Goal: Find specific page/section: Find specific page/section

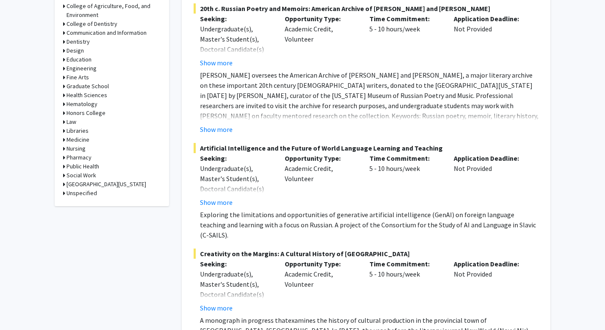
scroll to position [80, 0]
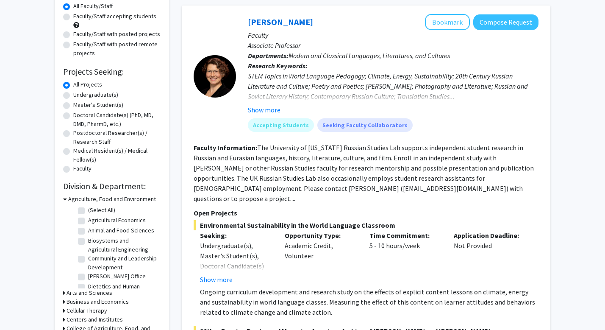
click at [73, 94] on label "Undergraduate(s)" at bounding box center [95, 94] width 45 height 9
click at [73, 94] on input "Undergraduate(s)" at bounding box center [76, 93] width 6 height 6
radio input "true"
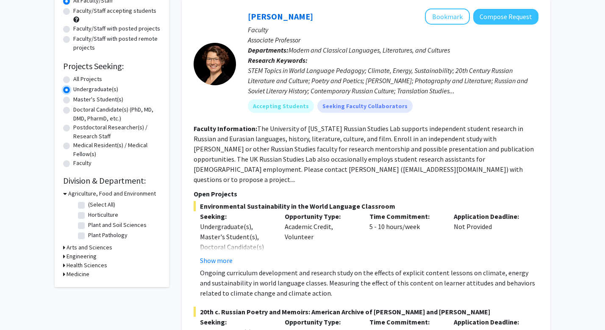
scroll to position [94, 0]
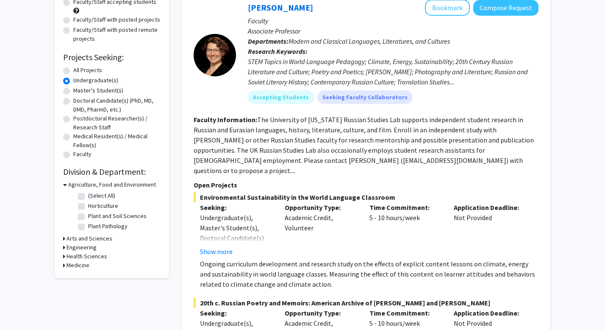
click at [71, 258] on h3 "Health Sciences" at bounding box center [87, 256] width 41 height 9
click at [85, 277] on h3 "Medicine" at bounding box center [78, 279] width 23 height 9
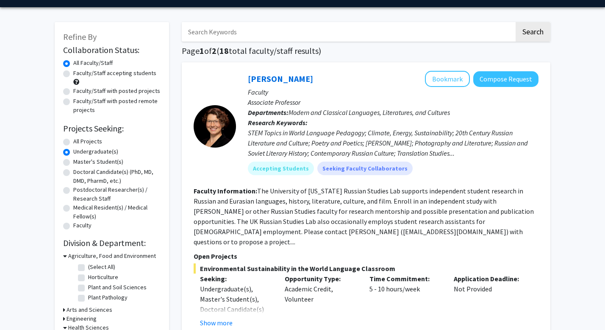
scroll to position [11, 0]
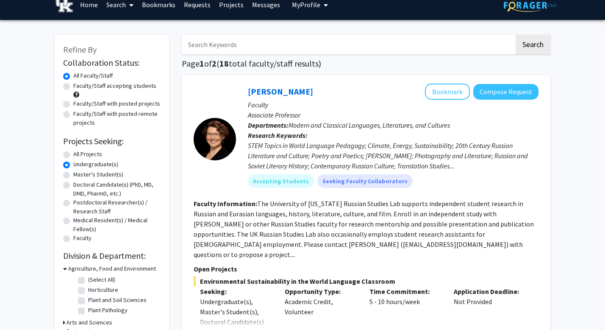
click at [73, 184] on label "Doctoral Candidate(s) (PhD, MD, DMD, PharmD, etc.)" at bounding box center [116, 189] width 87 height 18
click at [73, 184] on input "Doctoral Candidate(s) (PhD, MD, DMD, PharmD, etc.)" at bounding box center [76, 183] width 6 height 6
radio input "true"
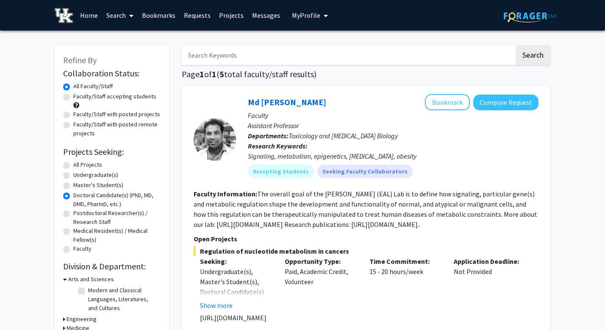
click at [308, 18] on span "My Profile" at bounding box center [306, 15] width 28 height 8
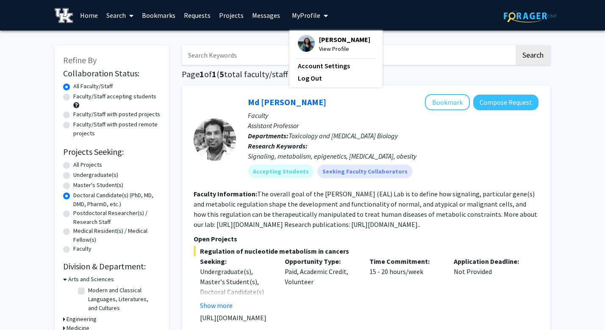
click at [330, 49] on span "View Profile" at bounding box center [344, 48] width 51 height 9
